Goal: Navigation & Orientation: Find specific page/section

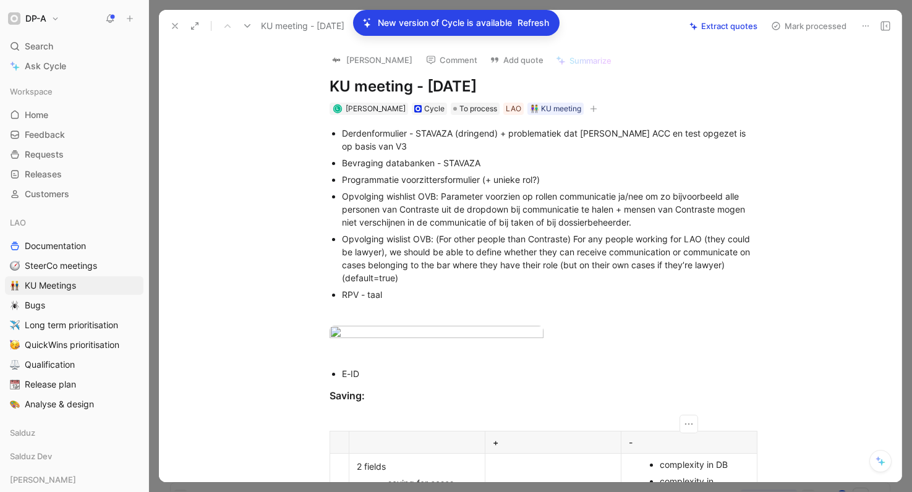
scroll to position [409, 0]
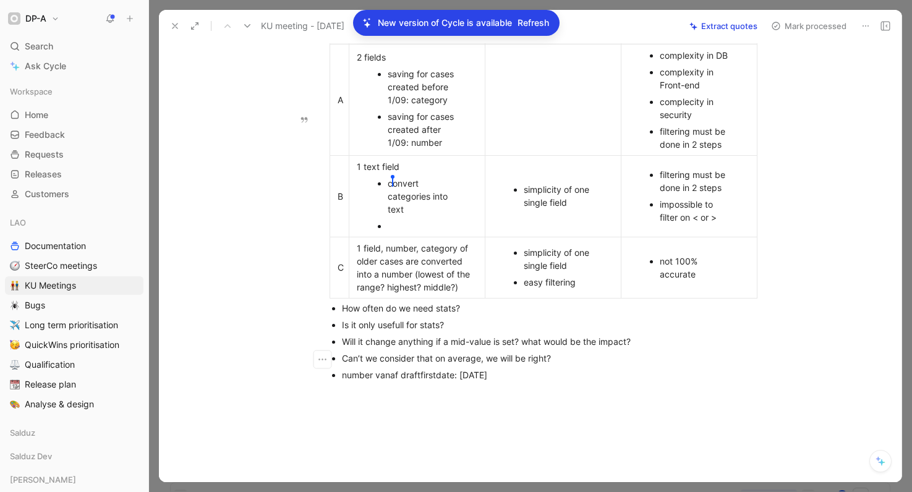
click at [413, 232] on div at bounding box center [423, 225] width 71 height 13
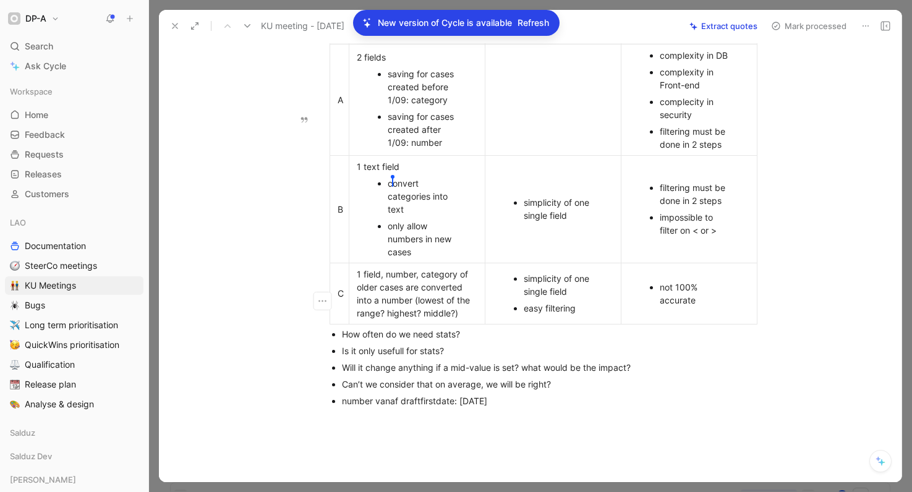
click at [693, 121] on div "complecity in security" at bounding box center [695, 108] width 71 height 26
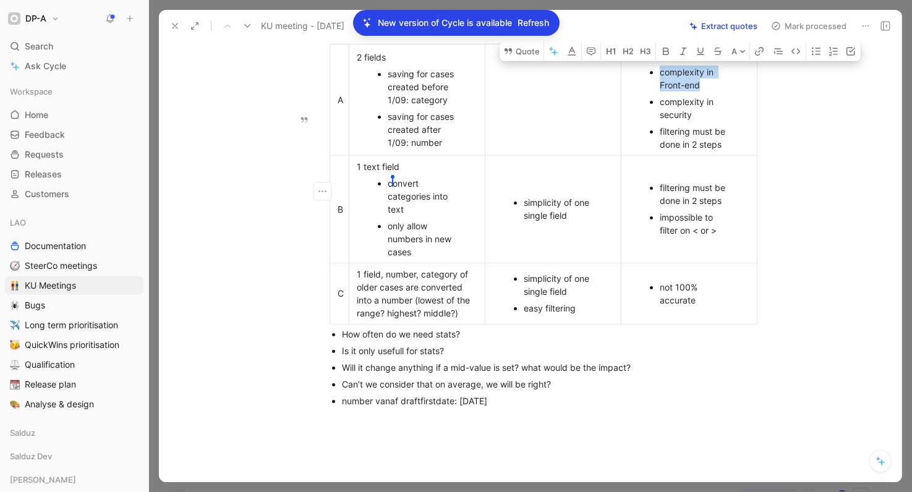
drag, startPoint x: 714, startPoint y: 176, endPoint x: 653, endPoint y: 170, distance: 61.4
click at [660, 93] on li "complexity in Front-end" at bounding box center [695, 79] width 71 height 30
copy div "complexity in Front-end"
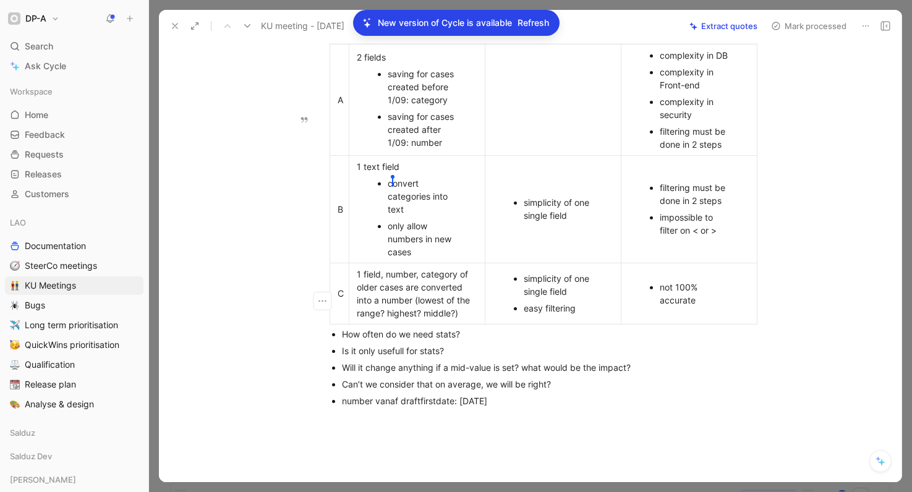
click at [721, 237] on div "impossible to filter on < or >" at bounding box center [695, 224] width 71 height 26
click at [580, 315] on div "easy filtering" at bounding box center [559, 308] width 71 height 13
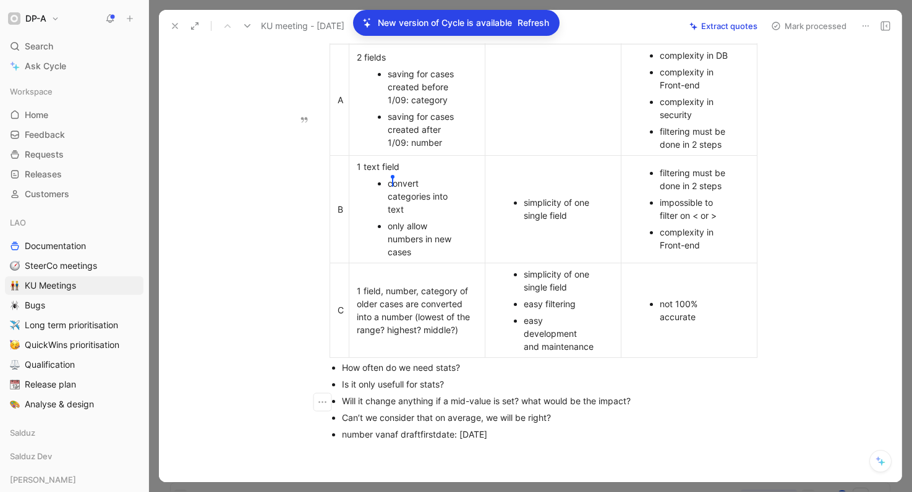
click at [549, 106] on div at bounding box center [553, 99] width 121 height 13
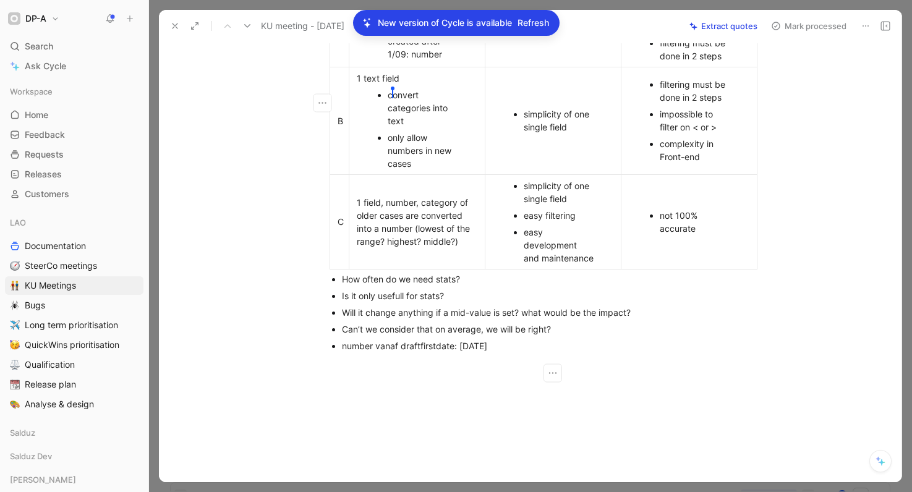
scroll to position [505, 0]
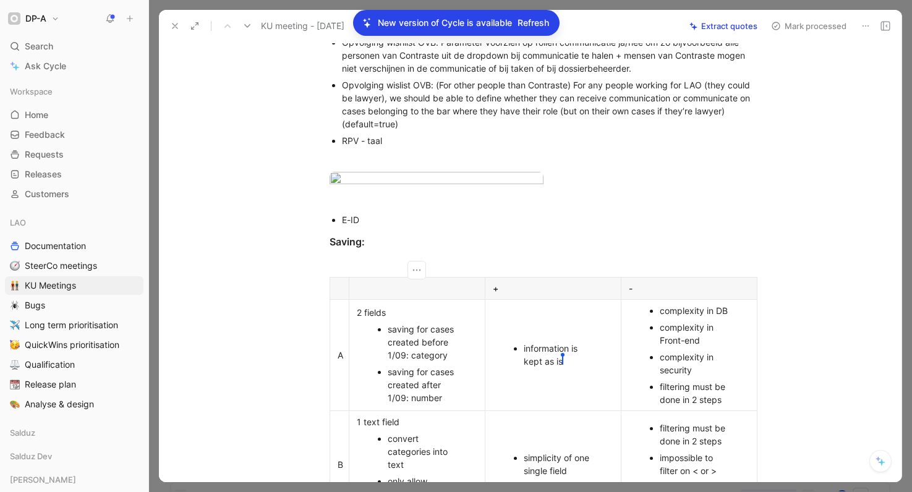
scroll to position [151, 0]
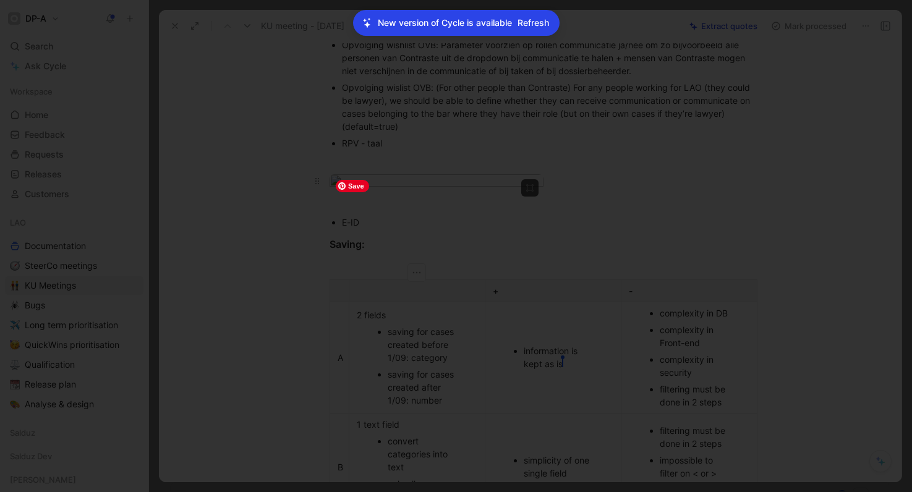
click at [488, 227] on body "DP-A Search ⌘ K Ask Cycle Workspace Home G then H Feedback G then F Requests G …" at bounding box center [456, 246] width 912 height 492
click at [462, 231] on body "DP-A Search ⌘ K Ask Cycle Workspace Home G then H Feedback G then F Requests G …" at bounding box center [456, 246] width 912 height 492
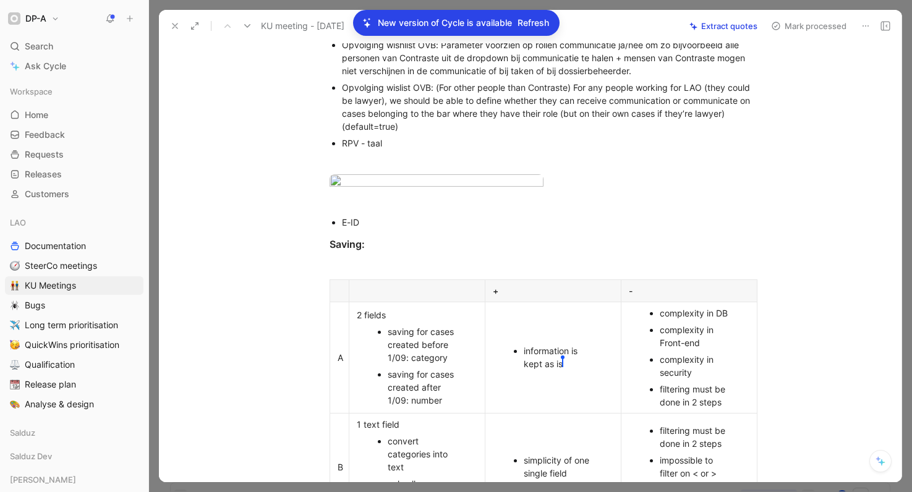
click at [98, 491] on div at bounding box center [456, 492] width 912 height 0
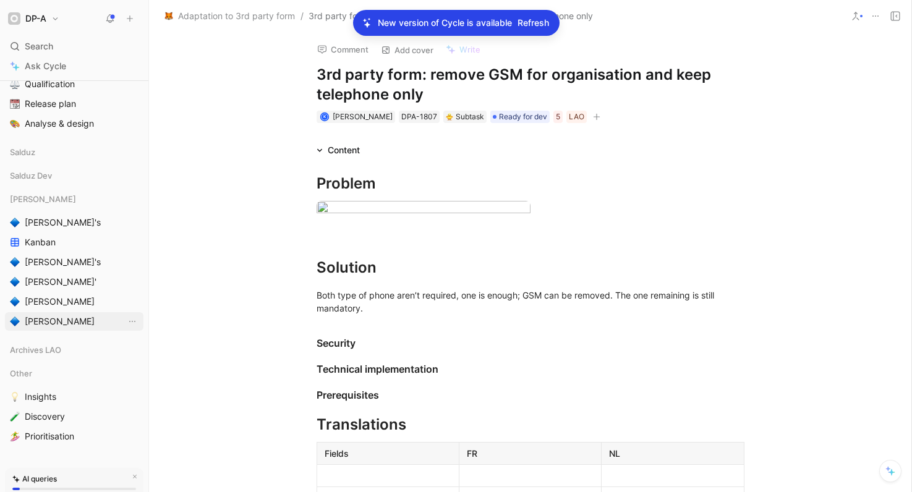
scroll to position [279, 0]
click at [45, 227] on span "[PERSON_NAME]'s" at bounding box center [63, 224] width 76 height 12
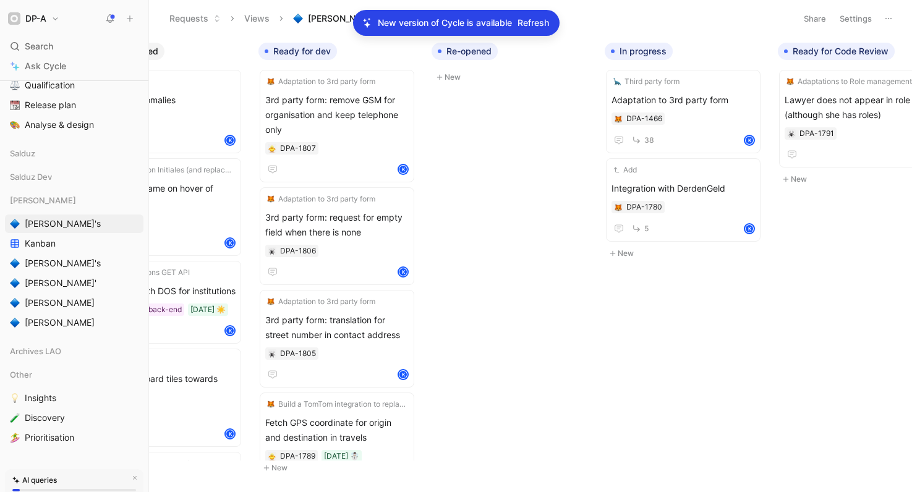
scroll to position [0, 426]
click at [395, 53] on icon "button" at bounding box center [394, 51] width 7 height 7
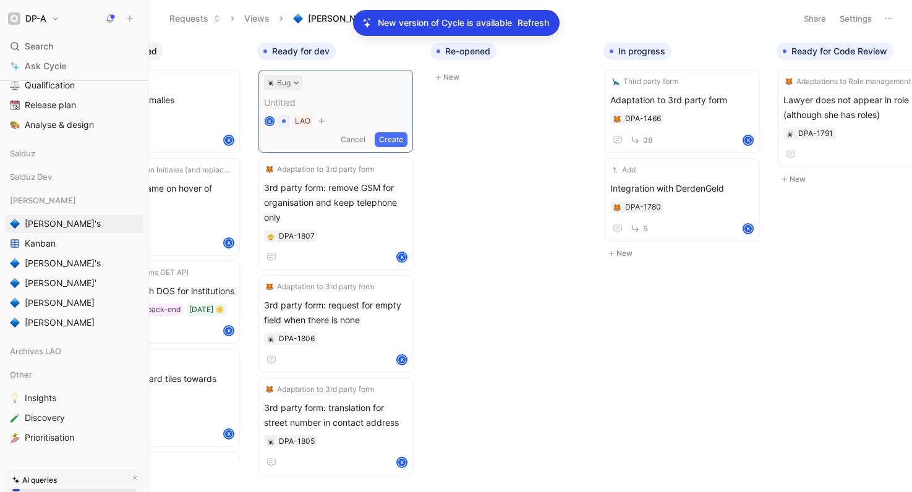
click at [295, 88] on button "Bug" at bounding box center [283, 82] width 38 height 15
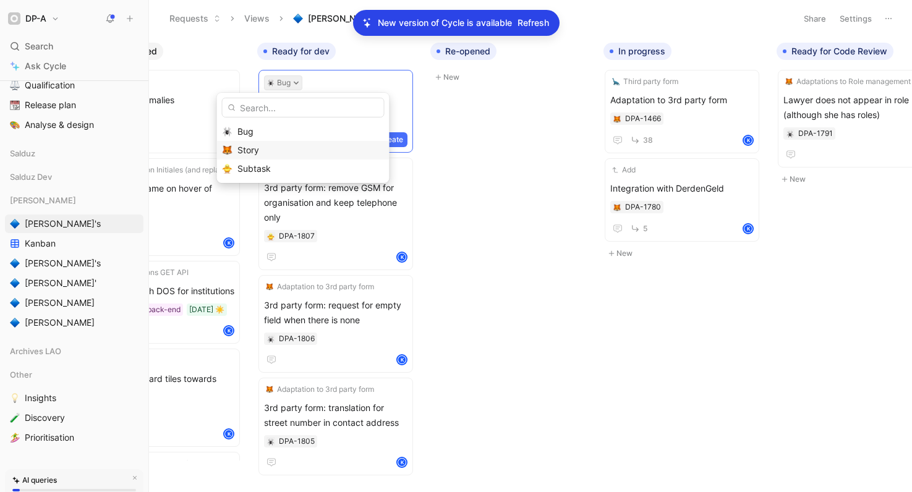
click at [278, 146] on div "Story" at bounding box center [310, 150] width 146 height 15
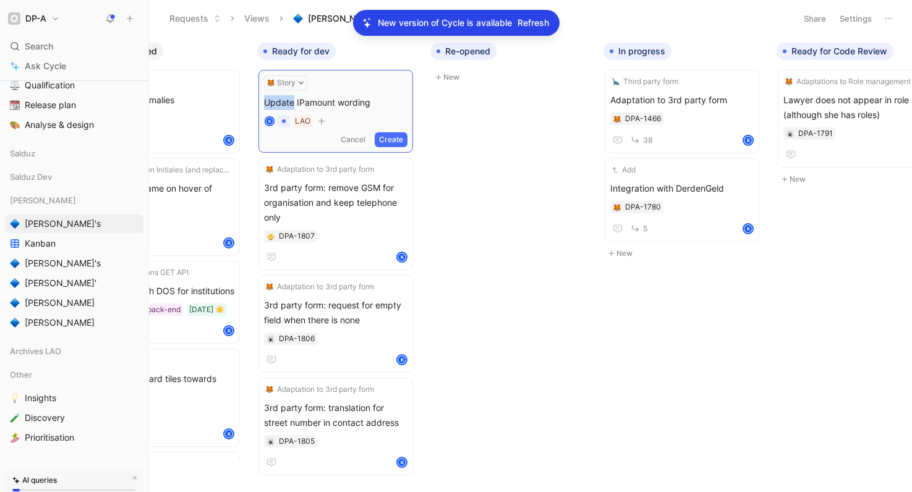
drag, startPoint x: 292, startPoint y: 103, endPoint x: 258, endPoint y: 103, distance: 34.6
click at [258, 103] on div "Story Update IPamount wording Untitled K LAO Cancel Create" at bounding box center [335, 111] width 155 height 83
click at [384, 103] on span "Adapt IPamount wording" at bounding box center [335, 102] width 143 height 15
click at [407, 140] on button "Create" at bounding box center [391, 139] width 33 height 15
click at [368, 112] on div "Adapt IPamount wording in v1 DPA-1808 K" at bounding box center [335, 120] width 143 height 55
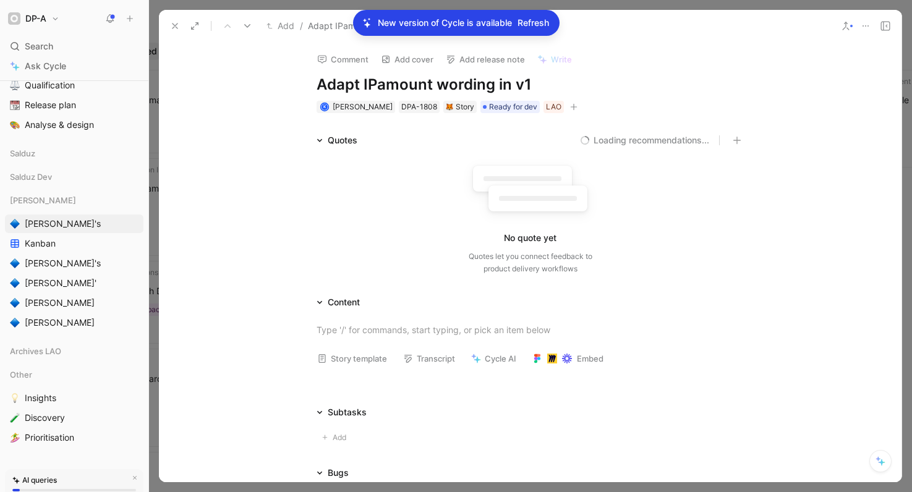
click at [365, 359] on button "Story template" at bounding box center [352, 358] width 81 height 17
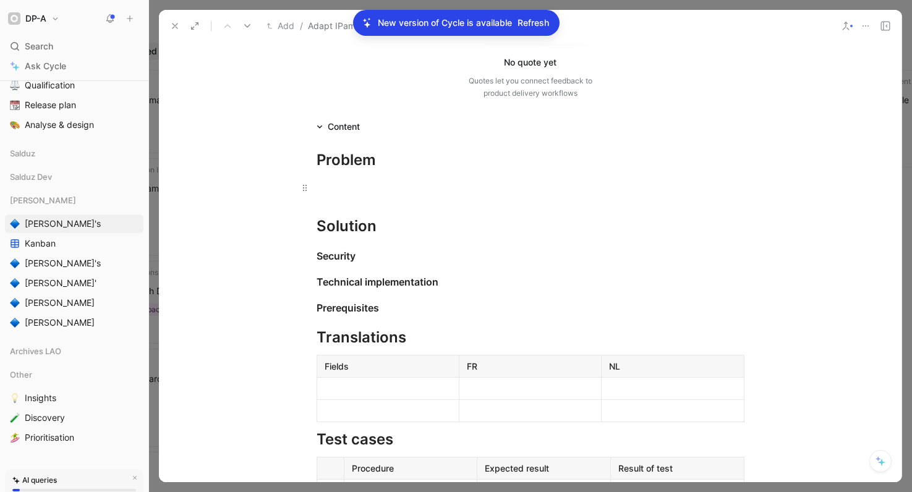
scroll to position [211, 0]
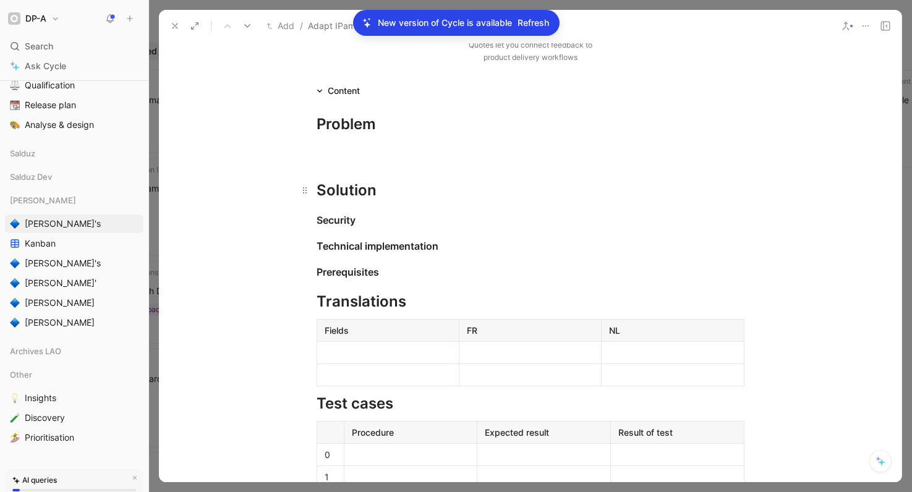
click at [396, 193] on div "Solution" at bounding box center [530, 190] width 428 height 22
click at [354, 164] on h1 "Solution" at bounding box center [530, 184] width 475 height 43
click at [340, 152] on div at bounding box center [530, 151] width 428 height 13
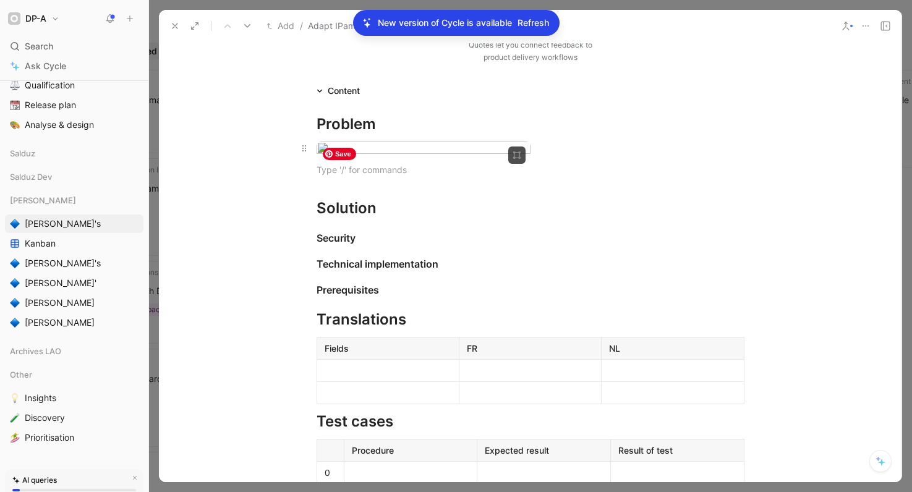
click at [447, 208] on body "DP-A Search ⌘ K Ask Cycle Workspace Home G then H Feedback G then F Requests G …" at bounding box center [456, 246] width 912 height 492
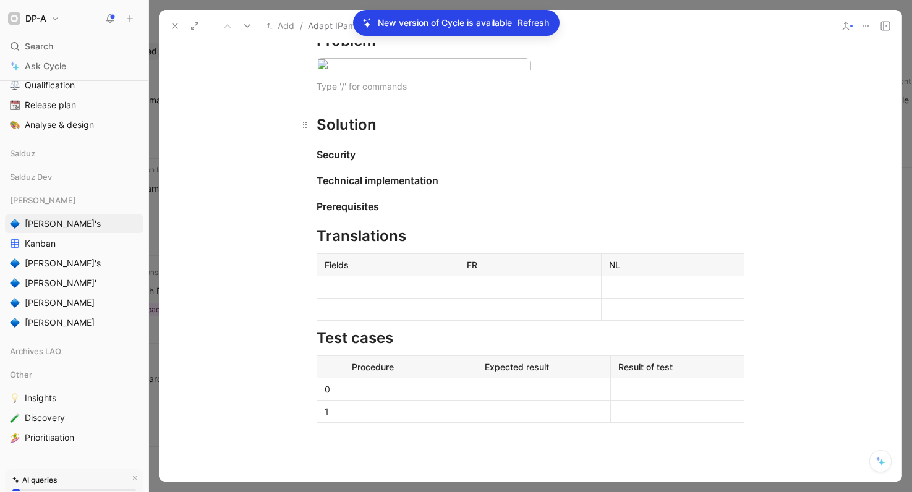
scroll to position [295, 0]
click at [386, 293] on div at bounding box center [387, 286] width 127 height 13
click at [472, 127] on body "DP-A Search ⌘ K Ask Cycle Workspace Home G then H Feedback G then F Requests G …" at bounding box center [456, 246] width 912 height 492
click at [503, 315] on div at bounding box center [530, 308] width 127 height 13
click at [467, 65] on body "DP-A Search ⌘ K Ask Cycle Workspace Home G then H Feedback G then F Requests G …" at bounding box center [456, 246] width 912 height 492
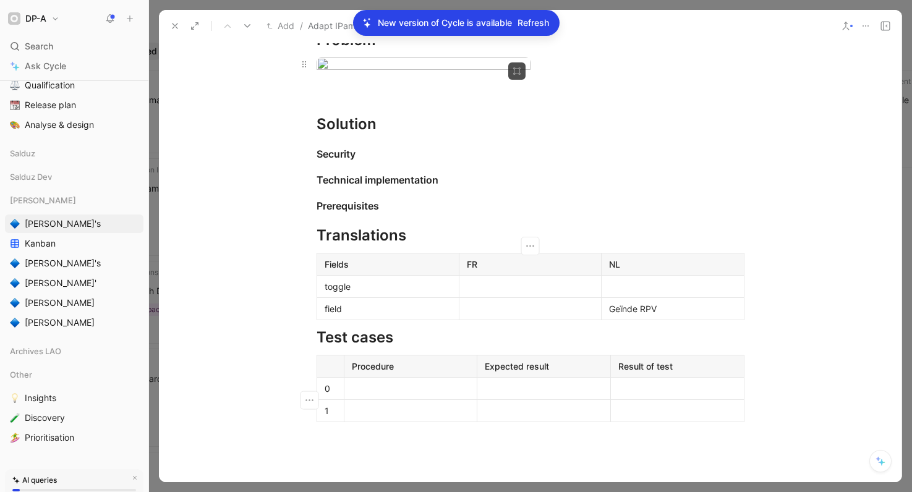
click at [478, 132] on body "DP-A Search ⌘ K Ask Cycle Workspace Home G then H Feedback G then F Requests G …" at bounding box center [456, 246] width 912 height 492
click at [628, 293] on div at bounding box center [672, 286] width 127 height 13
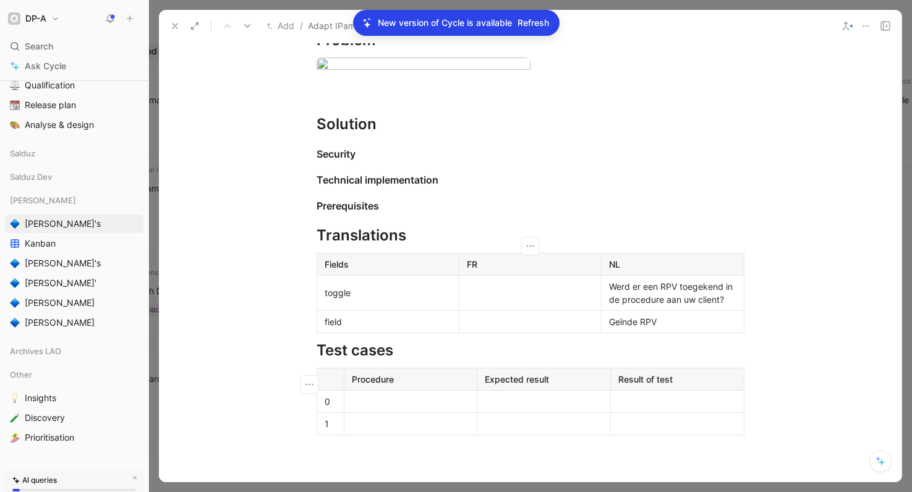
click at [538, 299] on div at bounding box center [530, 292] width 127 height 13
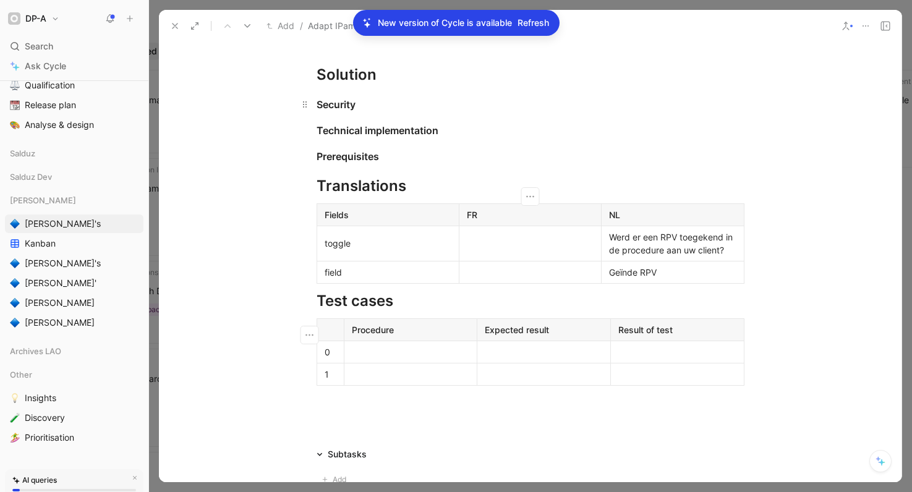
scroll to position [346, 0]
click at [377, 111] on div "Security" at bounding box center [530, 103] width 428 height 15
click at [406, 85] on div "Solution" at bounding box center [530, 74] width 428 height 22
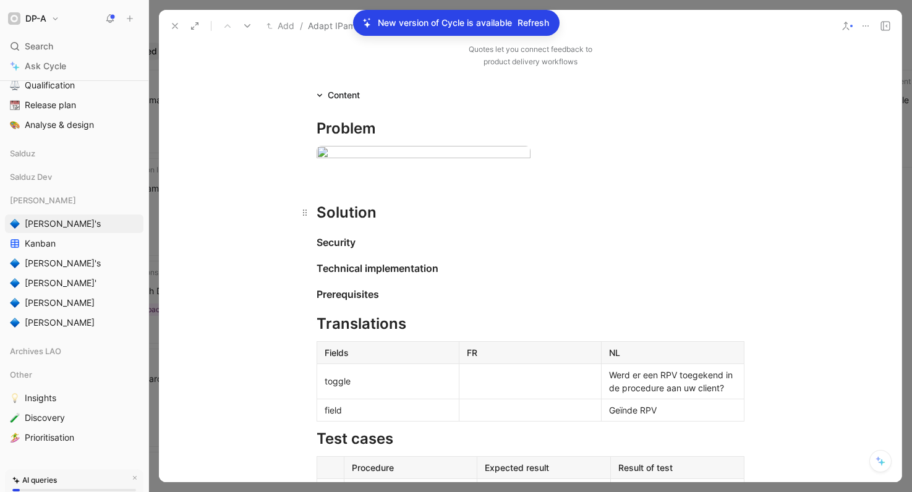
scroll to position [195, 0]
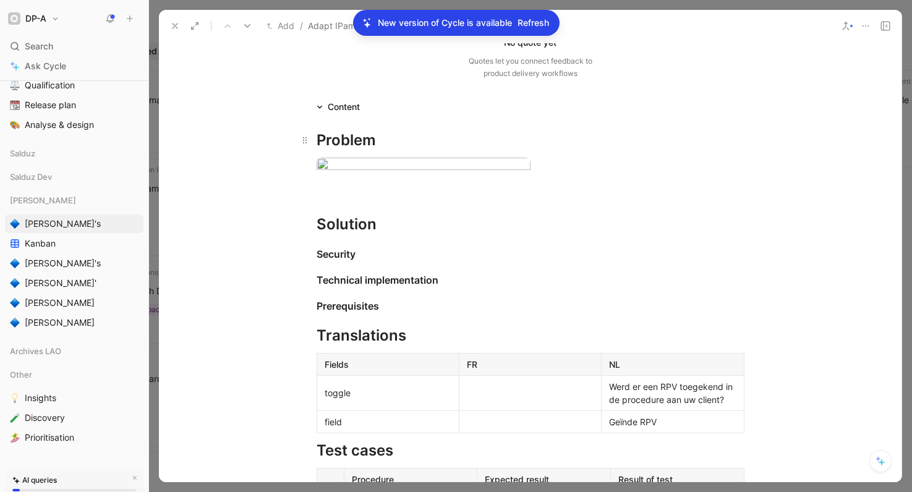
click at [408, 148] on div "Problem" at bounding box center [530, 140] width 428 height 22
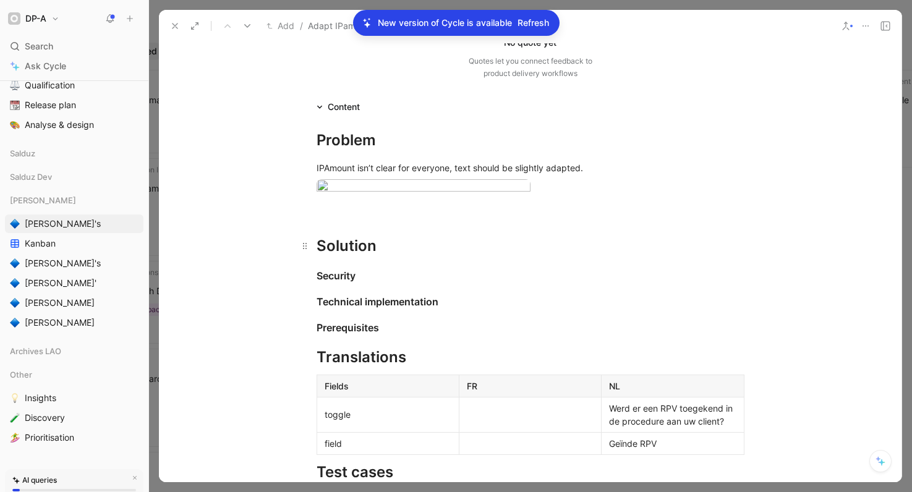
click at [397, 257] on div "Solution" at bounding box center [530, 246] width 428 height 22
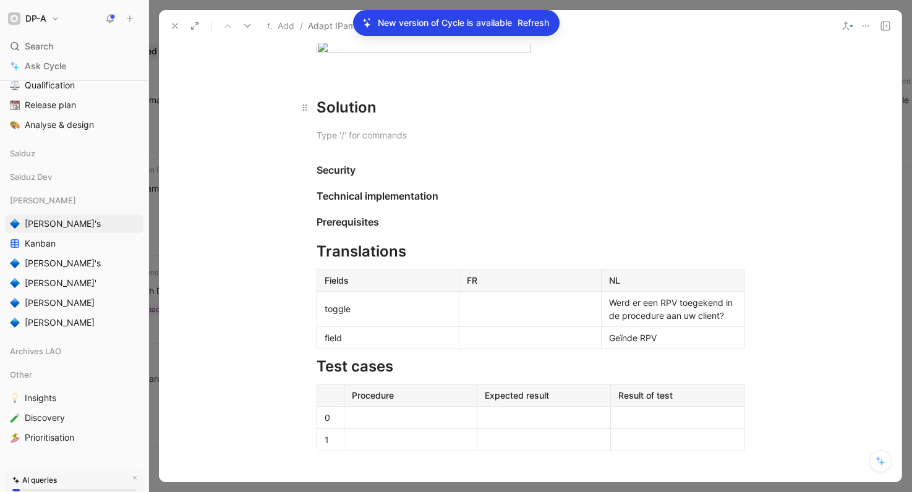
scroll to position [334, 0]
click at [611, 344] on div "Geïnde RPV" at bounding box center [672, 337] width 127 height 13
click at [675, 344] on div "Geïnde RPV" at bounding box center [672, 337] width 127 height 13
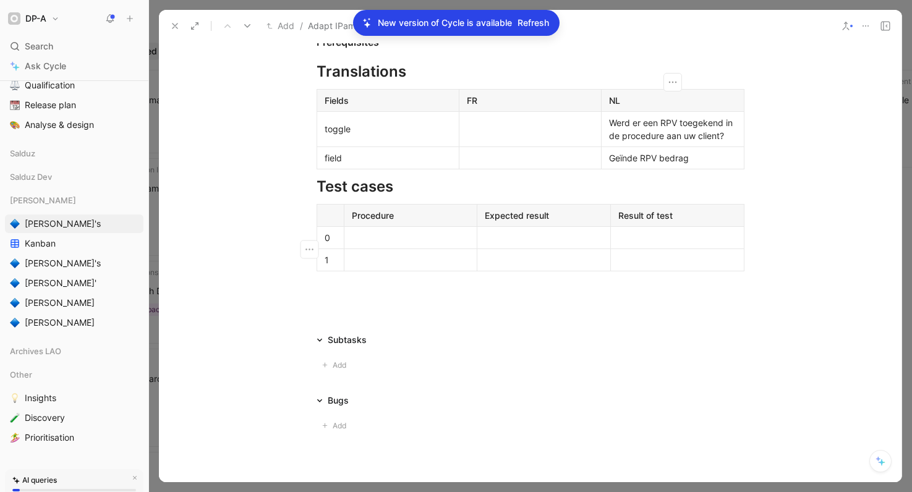
scroll to position [509, 0]
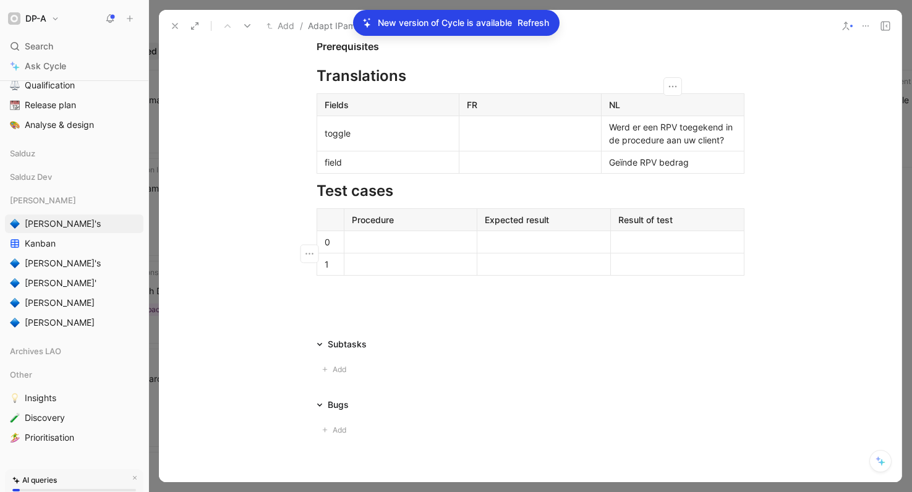
click at [483, 169] on div at bounding box center [530, 162] width 127 height 13
click at [508, 140] on div at bounding box center [530, 133] width 127 height 13
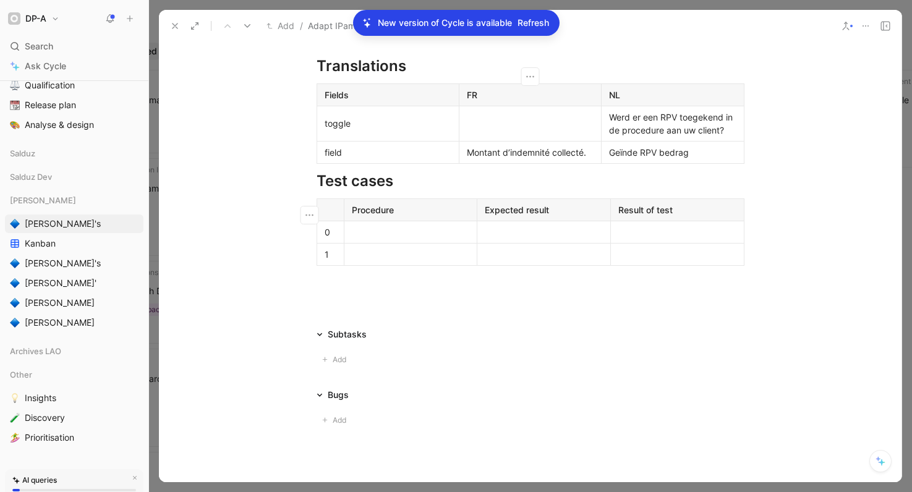
scroll to position [521, 0]
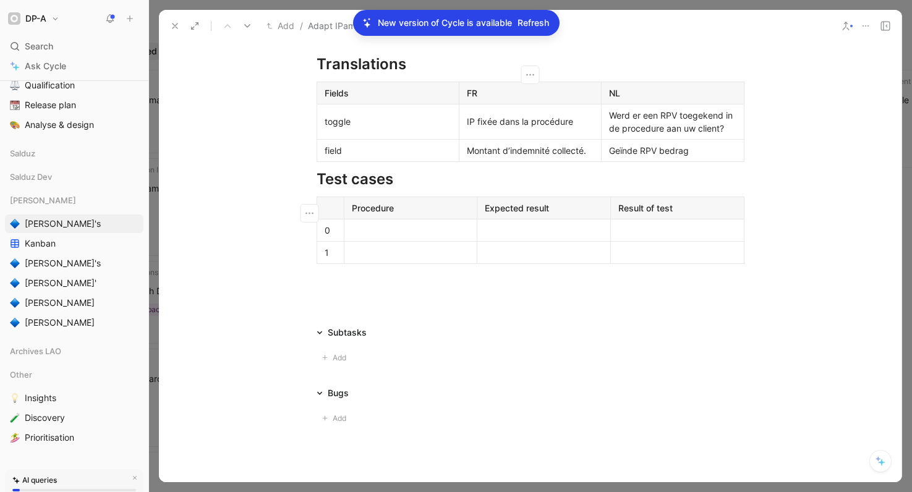
click at [467, 127] on span "IP fixée dans la procédure" at bounding box center [520, 121] width 106 height 11
click at [496, 127] on span "Une IP fixée dans la procédure" at bounding box center [529, 121] width 125 height 11
click at [540, 135] on div "Une IP a-t-elle été fixée dans la procédure" at bounding box center [530, 122] width 127 height 26
click at [590, 157] on div "Montant d’indemnité collecté." at bounding box center [530, 150] width 127 height 13
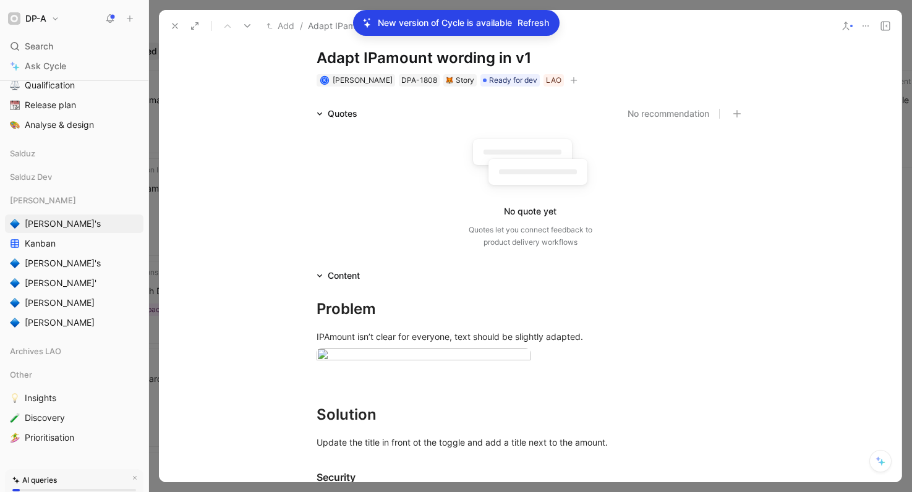
scroll to position [0, 0]
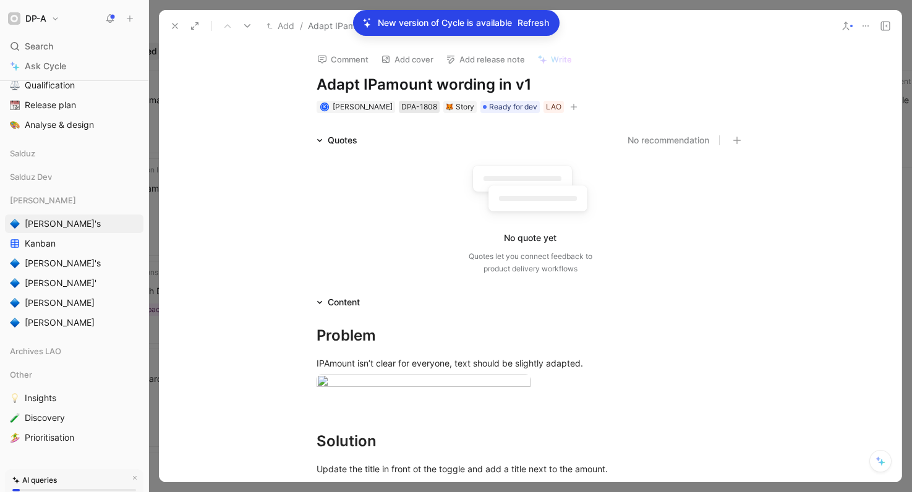
click at [409, 106] on div "DPA-1808" at bounding box center [419, 107] width 36 height 12
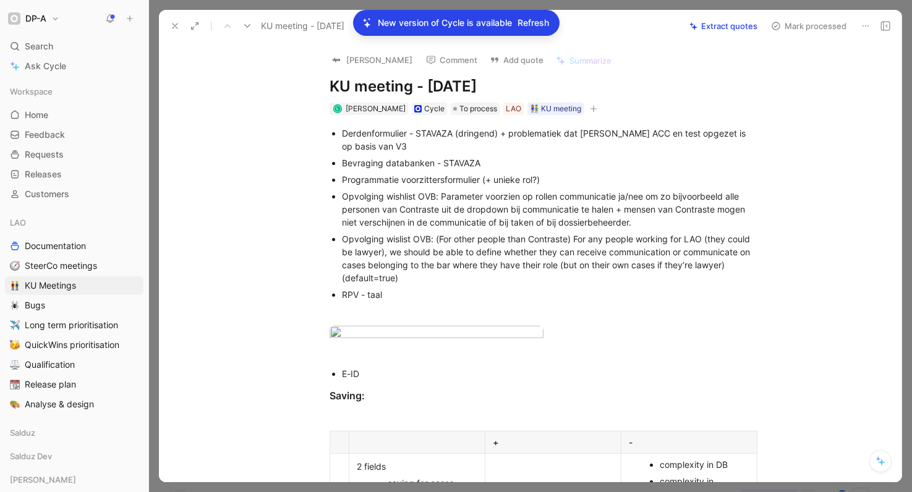
scroll to position [151, 0]
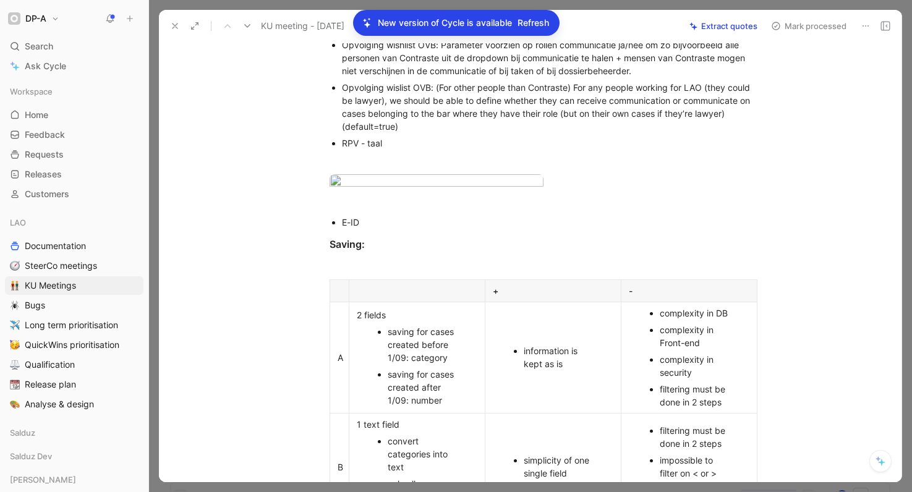
click at [419, 142] on div "RPV - taal" at bounding box center [549, 143] width 415 height 13
click at [401, 229] on div "E-ID" at bounding box center [549, 222] width 415 height 13
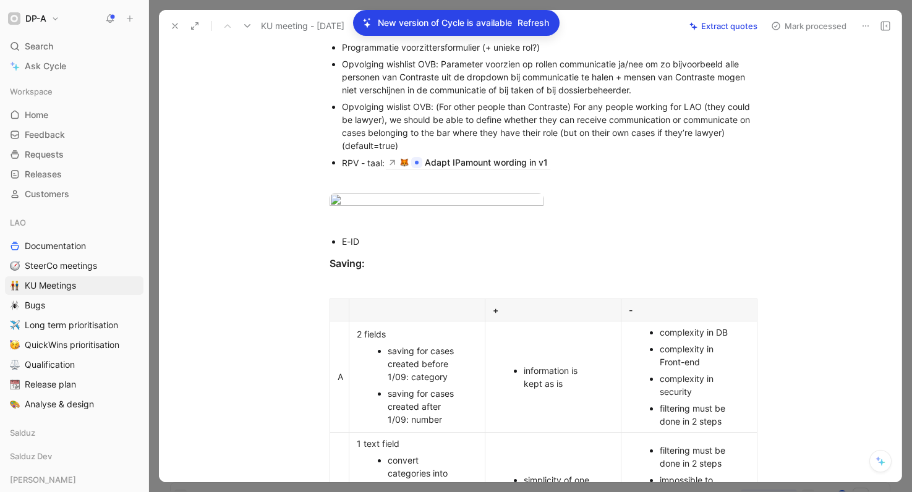
scroll to position [129, 0]
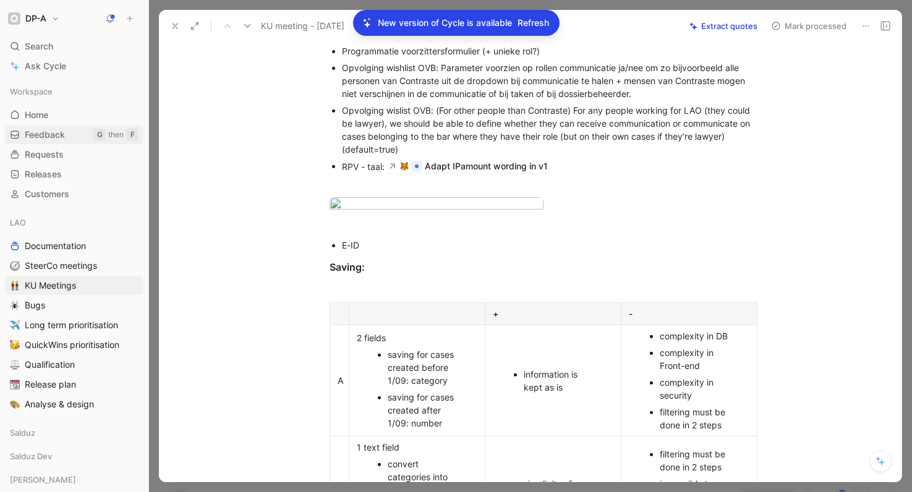
click at [49, 137] on span "Feedback" at bounding box center [45, 135] width 40 height 12
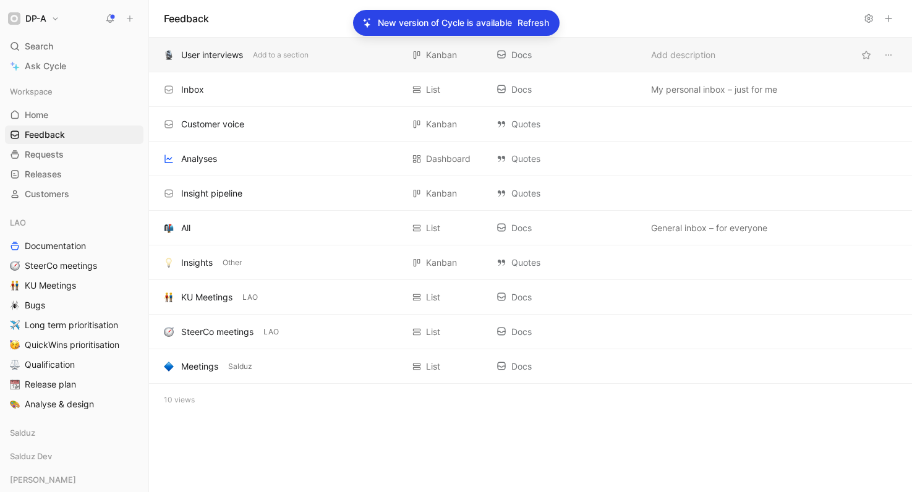
click at [214, 57] on div "User interviews" at bounding box center [212, 55] width 62 height 15
click at [198, 90] on div "Inbox" at bounding box center [192, 89] width 23 height 15
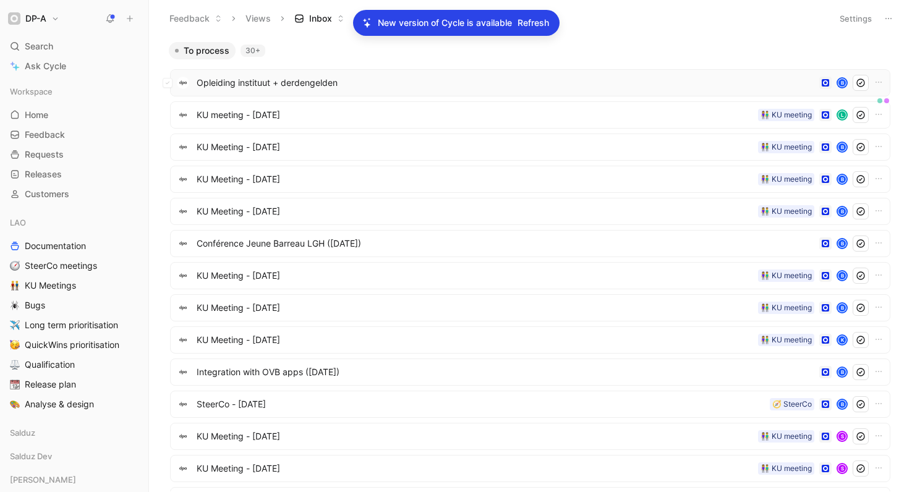
click at [259, 76] on span "Opleiding instituut + derdengelden" at bounding box center [505, 82] width 617 height 15
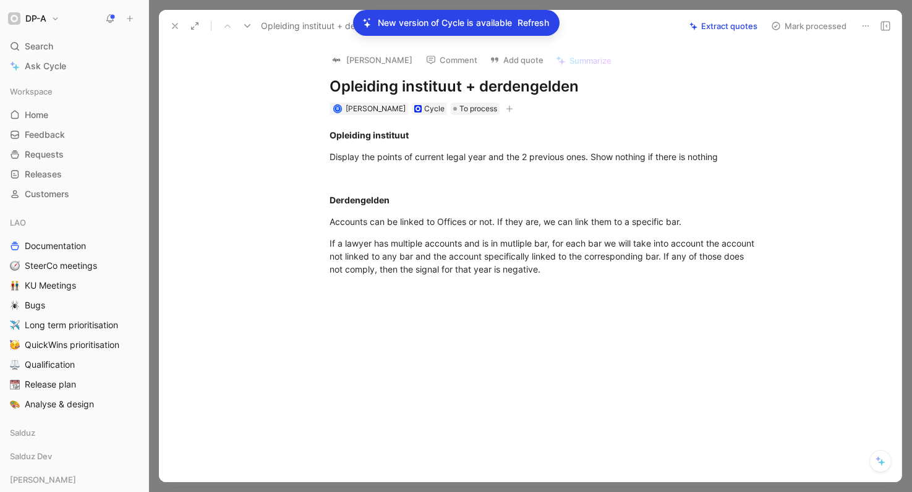
scroll to position [20, 0]
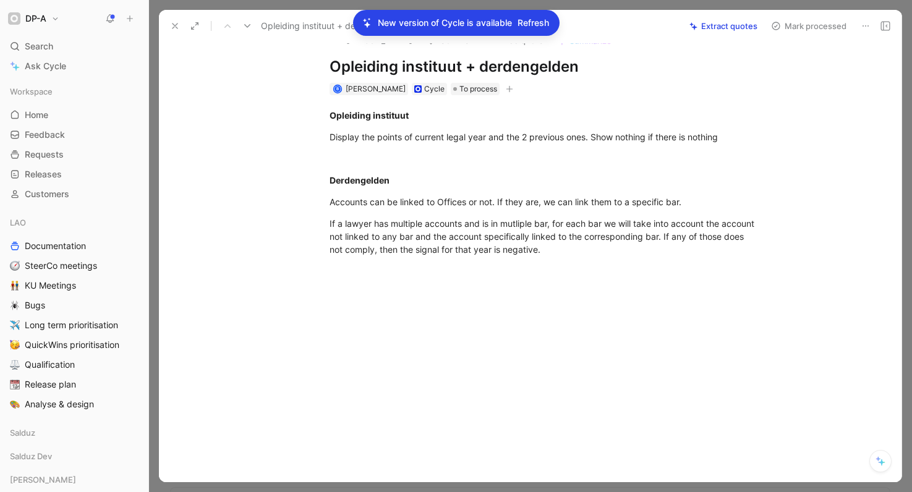
click at [171, 26] on icon at bounding box center [175, 26] width 10 height 10
